Goal: Navigation & Orientation: Understand site structure

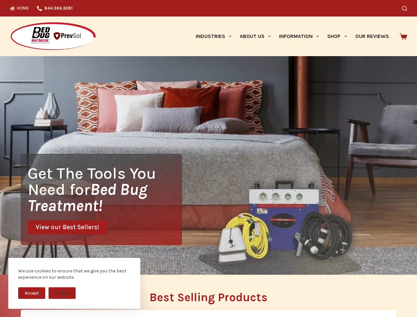
click at [208, 159] on div "Get The Tools You Need for Bed Bug Treatment! View our Best Sellers!" at bounding box center [208, 165] width 417 height 219
click at [32, 293] on button "Accept" at bounding box center [31, 293] width 27 height 12
click at [62, 293] on button "Decline" at bounding box center [62, 293] width 27 height 12
click at [407, 8] on icon "Search" at bounding box center [404, 8] width 5 height 5
click at [216, 36] on link "Industries" at bounding box center [214, 37] width 44 height 40
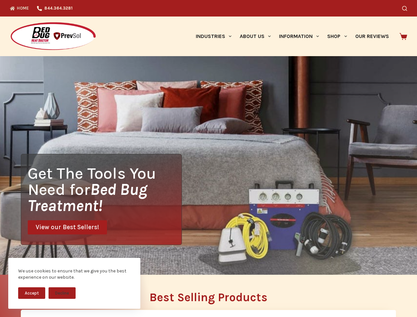
click at [258, 36] on link "About Us" at bounding box center [255, 37] width 39 height 40
click at [302, 36] on link "Information" at bounding box center [299, 37] width 48 height 40
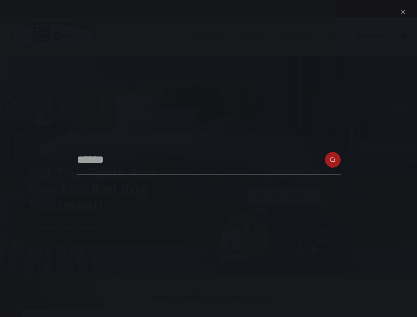
click at [340, 36] on link "Shop" at bounding box center [337, 37] width 28 height 40
